Goal: Transaction & Acquisition: Purchase product/service

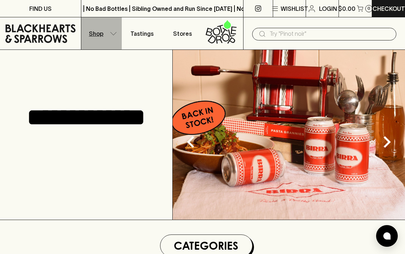
click at [99, 40] on button "Shop" at bounding box center [101, 33] width 40 height 32
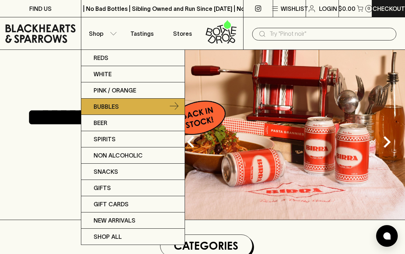
click at [116, 108] on p "Bubbles" at bounding box center [106, 106] width 25 height 9
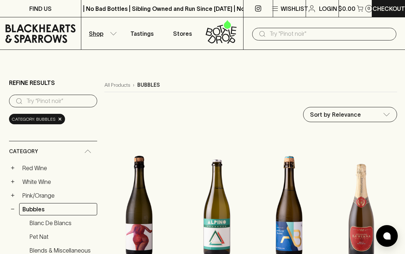
click at [60, 101] on input "search" at bounding box center [58, 101] width 65 height 12
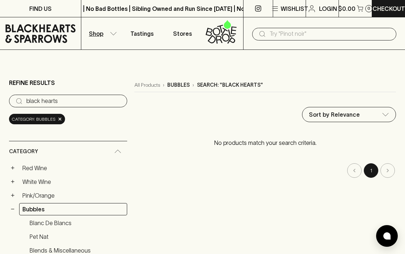
click at [42, 100] on input "black hearts" at bounding box center [73, 101] width 95 height 12
type input "blackhearts"
click at [87, 101] on input "blackhearts" at bounding box center [73, 101] width 95 height 12
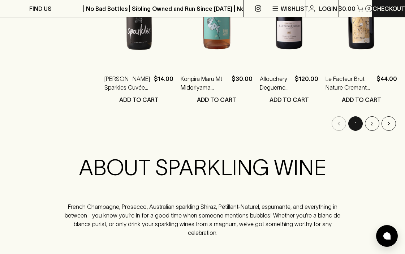
scroll to position [913, 0]
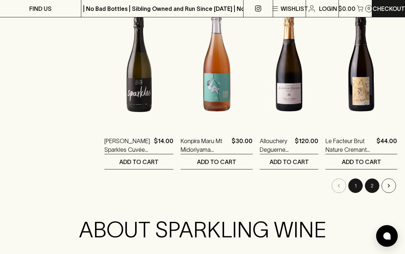
click at [370, 188] on button "2" at bounding box center [372, 185] width 14 height 14
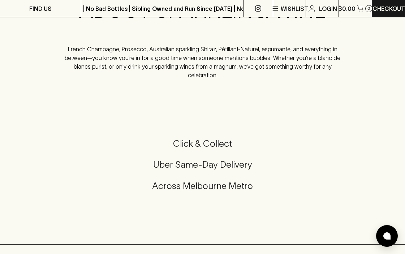
scroll to position [972, 0]
